Goal: Task Accomplishment & Management: Manage account settings

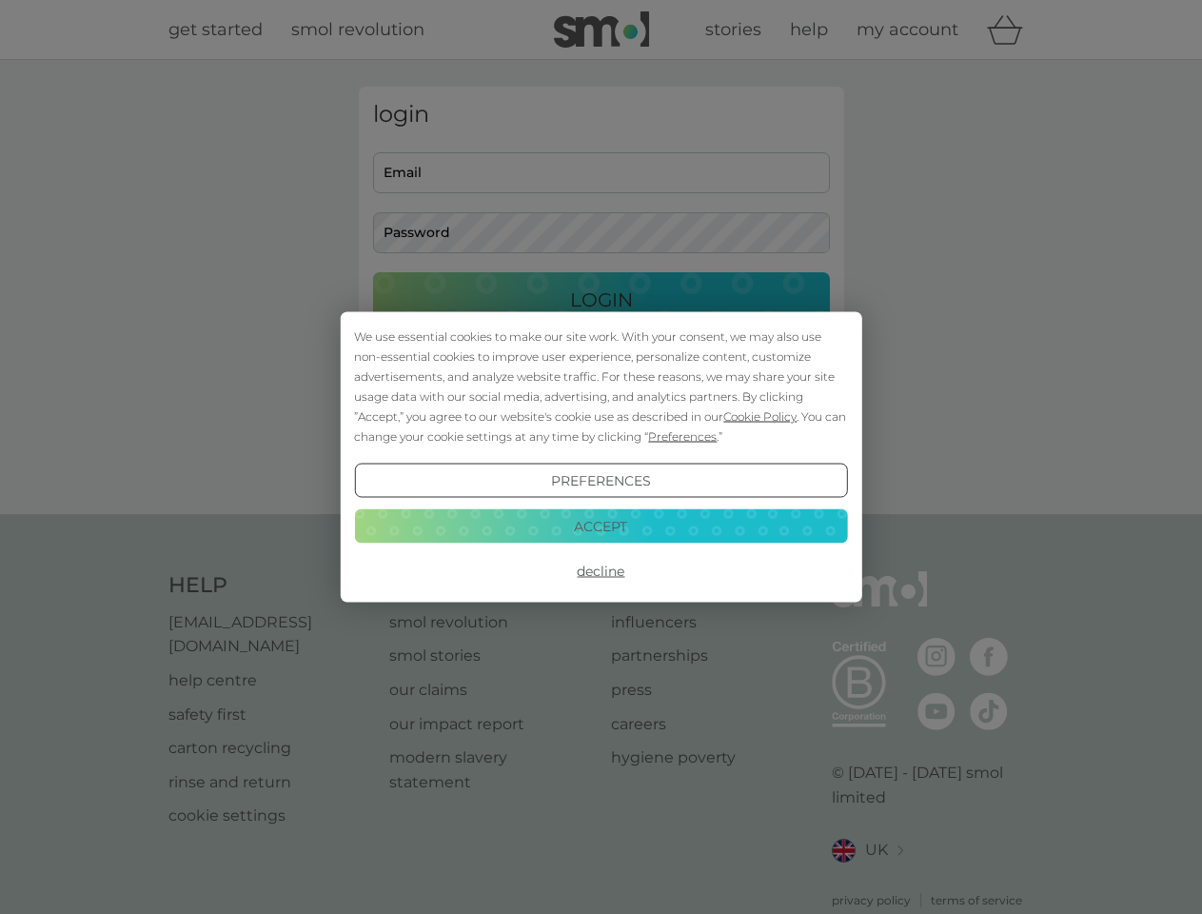
click at [761, 416] on span "Cookie Policy" at bounding box center [760, 416] width 73 height 14
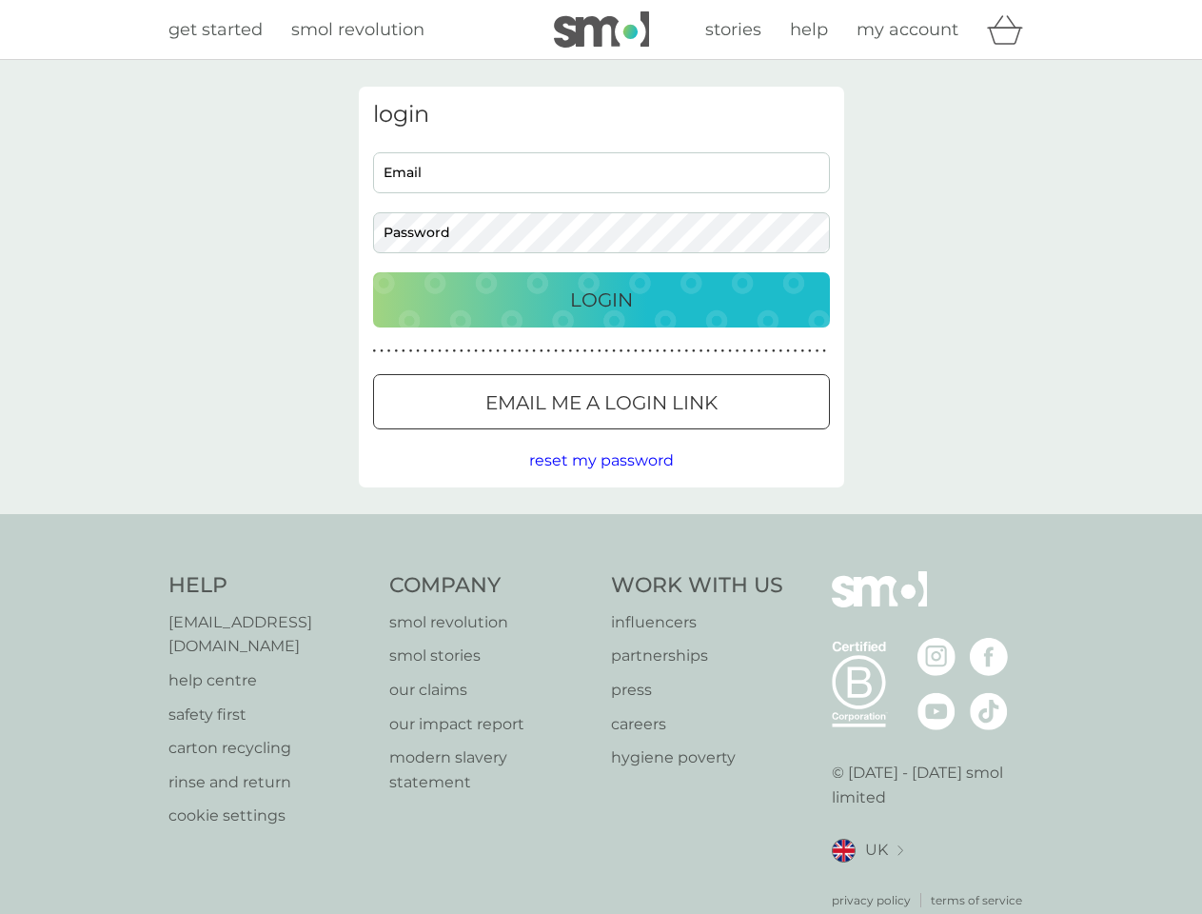
click at [681, 436] on div "login Email Password Login ● ● ● ● ● ● ● ● ● ● ● ● ● ● ● ● ● ● ● ● ● ● ● ● ● ● …" at bounding box center [602, 287] width 486 height 401
click at [601, 481] on div "login Email Password Login ● ● ● ● ● ● ● ● ● ● ● ● ● ● ● ● ● ● ● ● ● ● ● ● ● ● …" at bounding box center [602, 287] width 486 height 401
click at [601, 571] on div "Help [EMAIL_ADDRESS][DOMAIN_NAME] help centre safety first carton recycling rin…" at bounding box center [602, 740] width 866 height 338
click at [601, 526] on div "Help [EMAIL_ADDRESS][DOMAIN_NAME] help centre safety first carton recycling rin…" at bounding box center [601, 740] width 1202 height 452
